Goal: Information Seeking & Learning: Find specific page/section

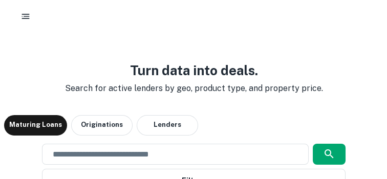
scroll to position [37, 0]
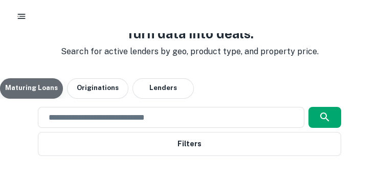
click at [33, 87] on button "Maturing Loans" at bounding box center [31, 88] width 63 height 20
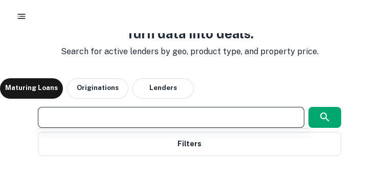
click at [99, 117] on input "text" at bounding box center [170, 118] width 257 height 12
click at [213, 148] on div at bounding box center [174, 152] width 273 height 51
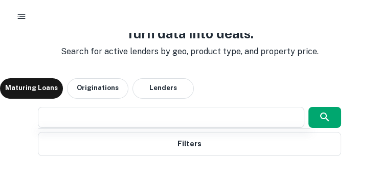
click at [180, 146] on div at bounding box center [174, 152] width 273 height 51
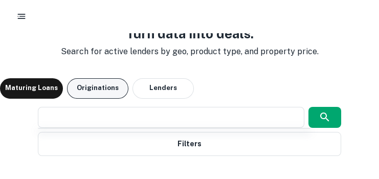
click at [109, 82] on button "Originations" at bounding box center [97, 88] width 61 height 20
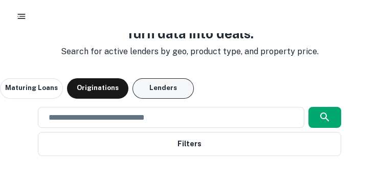
click at [166, 92] on button "Lenders" at bounding box center [163, 88] width 61 height 20
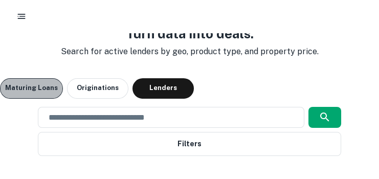
click at [33, 88] on button "Maturing Loans" at bounding box center [31, 88] width 63 height 20
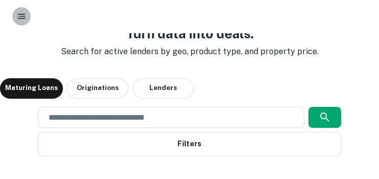
click at [20, 17] on icon "button" at bounding box center [21, 16] width 10 height 10
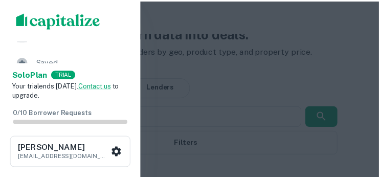
scroll to position [84, 0]
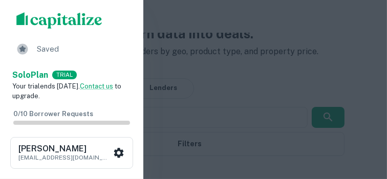
click at [218, 73] on div at bounding box center [193, 89] width 387 height 179
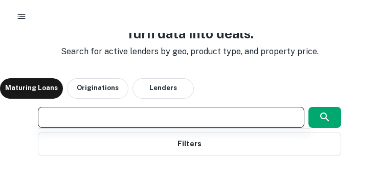
click at [97, 119] on input "text" at bounding box center [170, 118] width 257 height 12
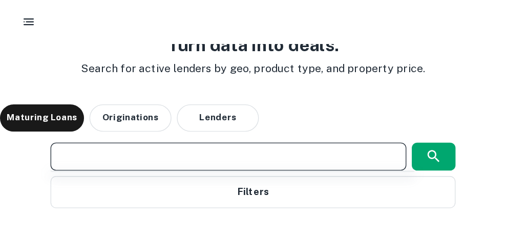
scroll to position [24, 0]
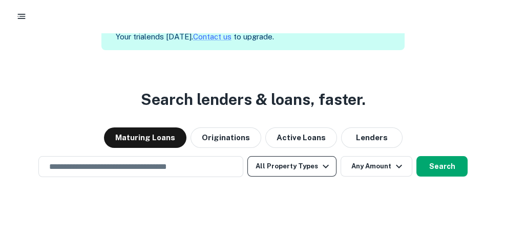
click at [293, 166] on button "All Property Types" at bounding box center [291, 166] width 89 height 20
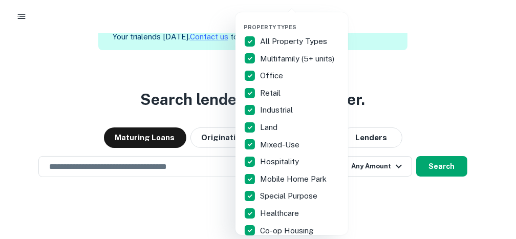
click at [285, 57] on p "Multifamily (5+ units)" at bounding box center [298, 59] width 76 height 12
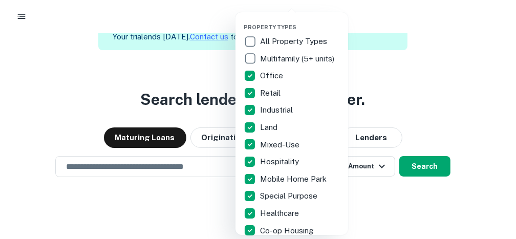
click at [285, 57] on p "Multifamily (5+ units)" at bounding box center [298, 59] width 76 height 12
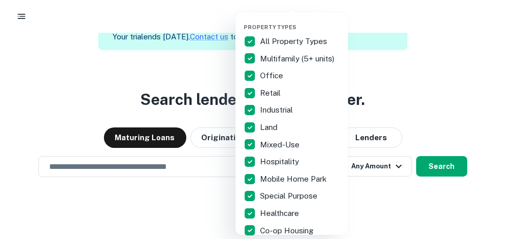
click at [369, 172] on div at bounding box center [258, 119] width 516 height 239
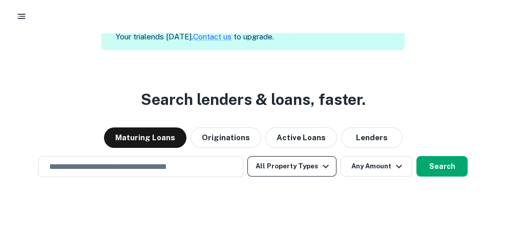
click at [324, 168] on icon "button" at bounding box center [325, 166] width 12 height 12
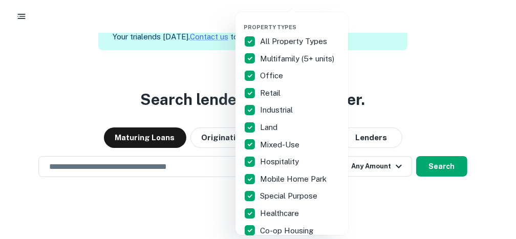
click at [376, 179] on div at bounding box center [258, 119] width 516 height 239
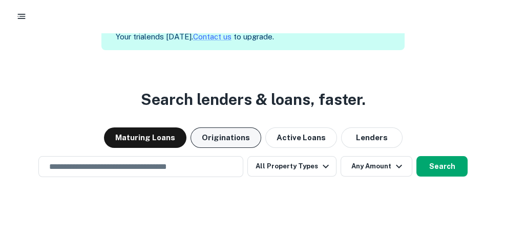
click at [234, 139] on button "Originations" at bounding box center [225, 137] width 71 height 20
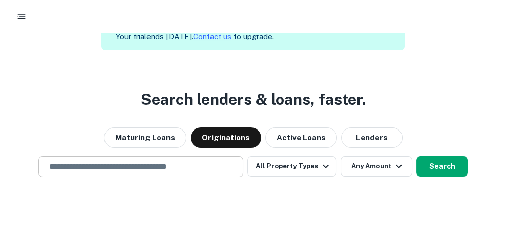
click at [120, 161] on input "text" at bounding box center [141, 167] width 196 height 12
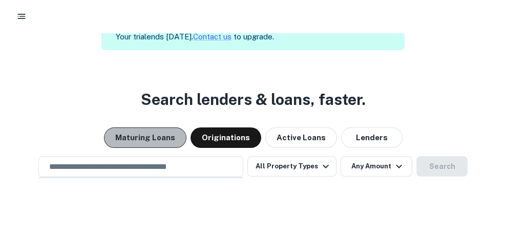
drag, startPoint x: 149, startPoint y: 146, endPoint x: 148, endPoint y: 138, distance: 7.7
click at [148, 139] on button "Maturing Loans" at bounding box center [145, 137] width 82 height 20
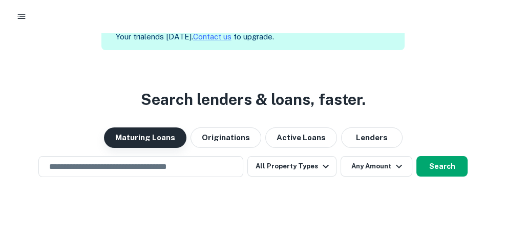
click at [148, 139] on button "Maturing Loans" at bounding box center [145, 137] width 82 height 20
click at [106, 169] on input "text" at bounding box center [141, 167] width 196 height 12
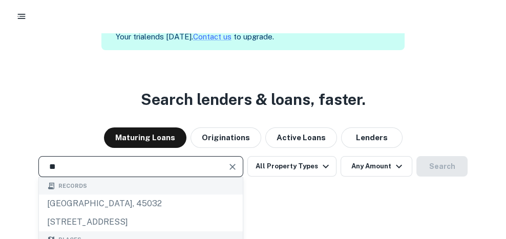
type input "*"
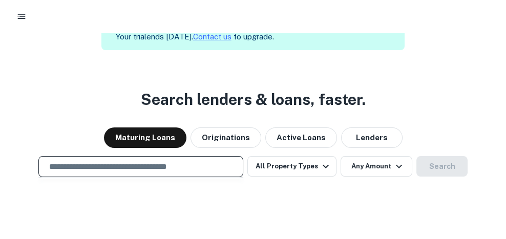
type input "*"
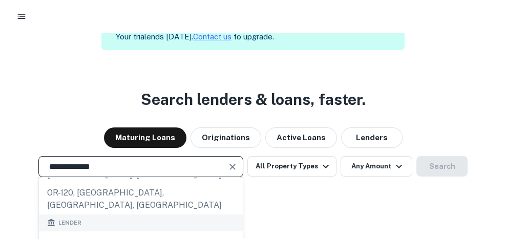
scroll to position [76, 0]
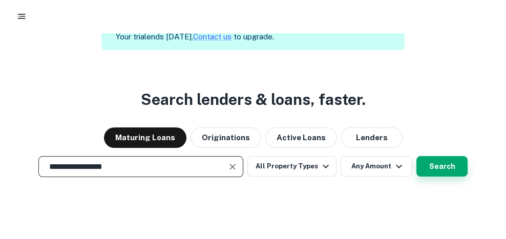
type input "**********"
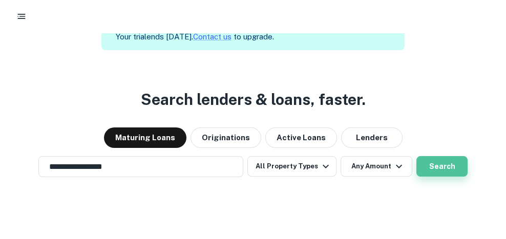
click at [379, 170] on button "Search" at bounding box center [441, 166] width 51 height 20
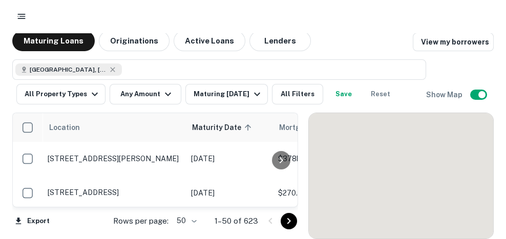
scroll to position [6, 0]
